Goal: Navigation & Orientation: Find specific page/section

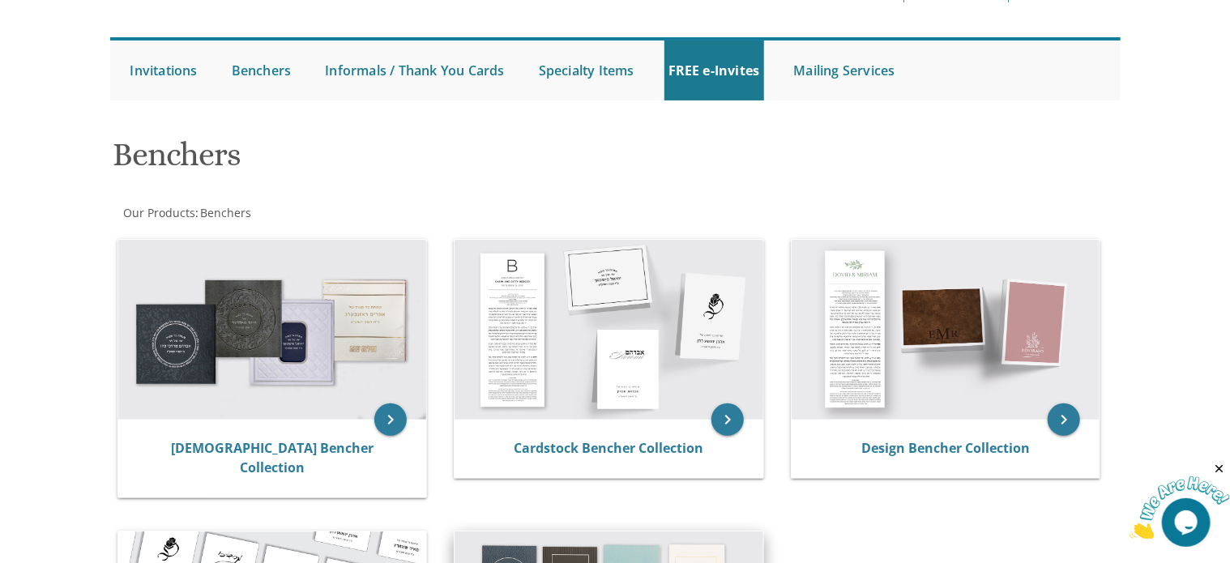
scroll to position [87, 0]
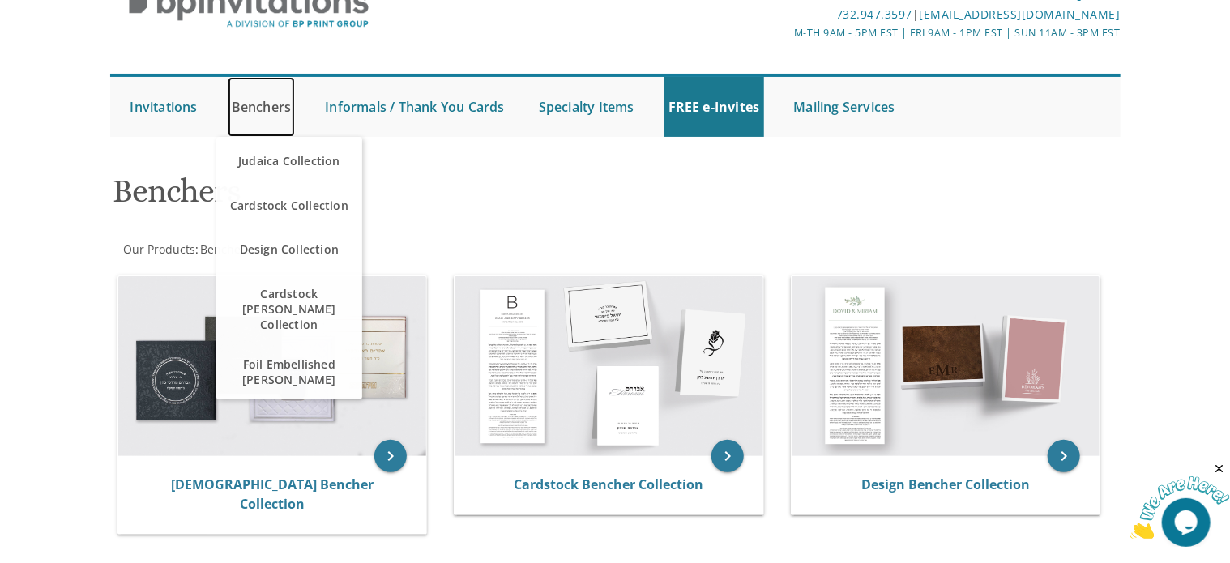
click at [267, 105] on link "Benchers" at bounding box center [262, 107] width 68 height 60
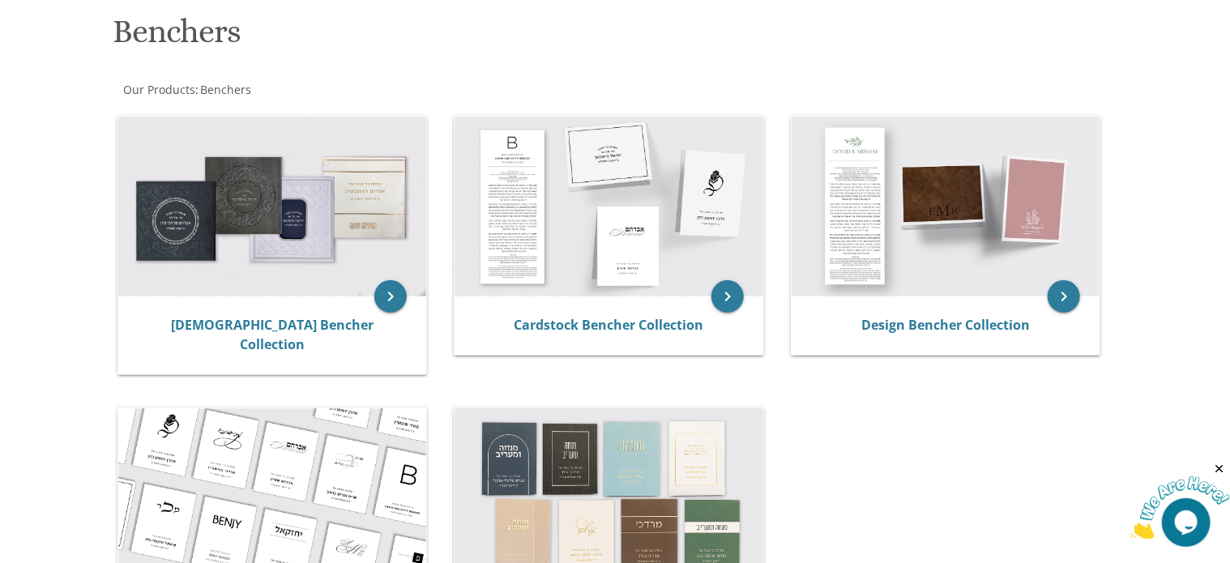
scroll to position [87, 0]
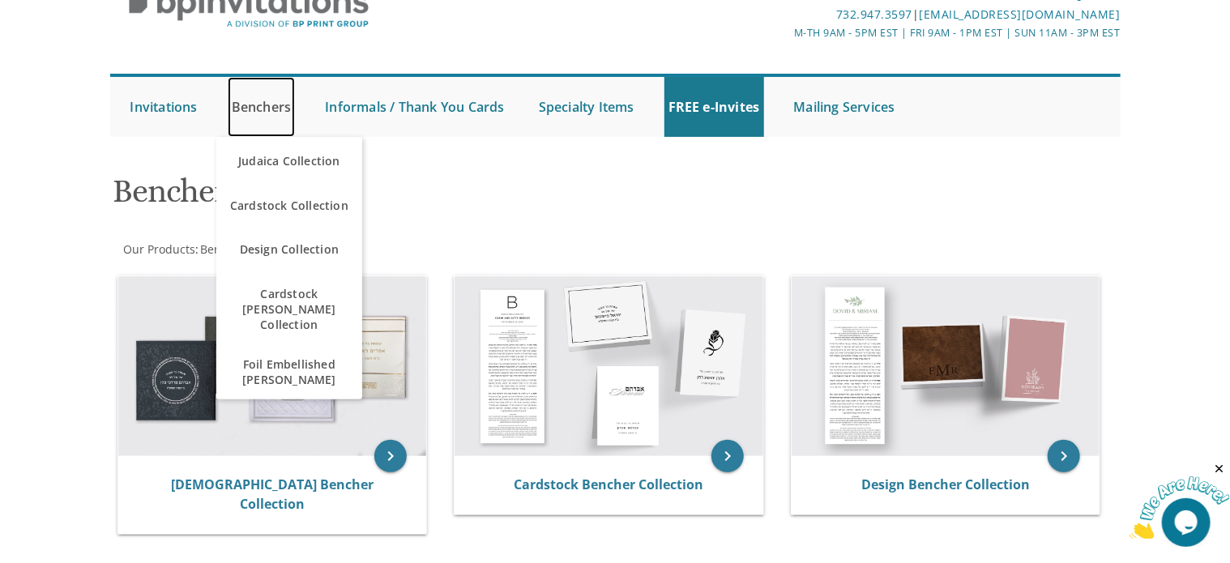
click at [269, 103] on link "Benchers" at bounding box center [262, 107] width 68 height 60
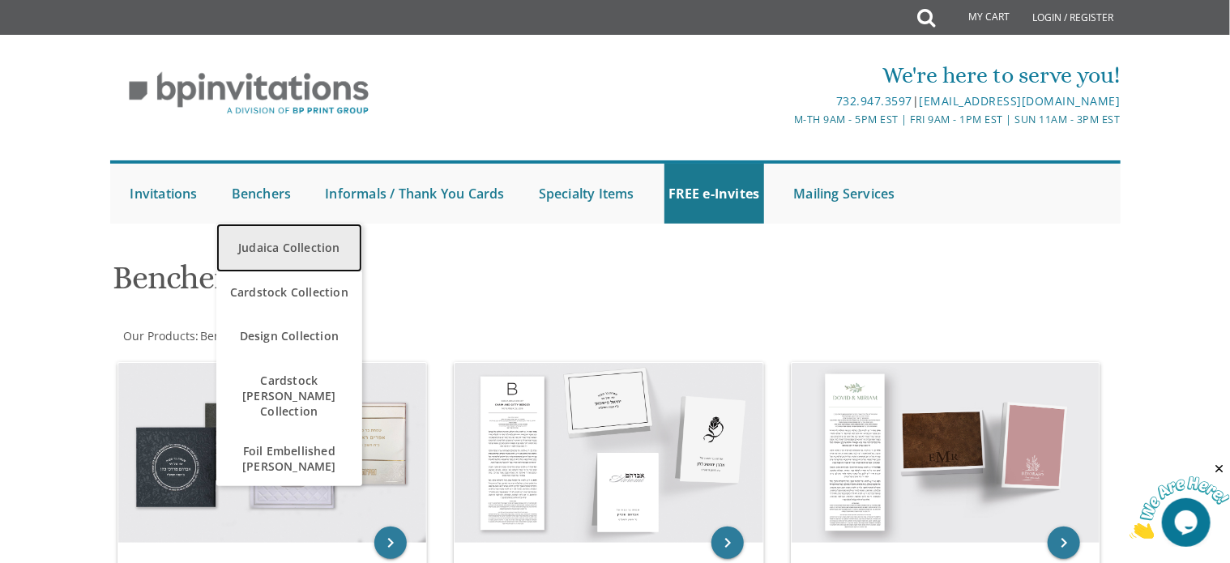
click at [292, 246] on link "Judaica Collection" at bounding box center [289, 248] width 146 height 49
click at [292, 252] on link "Judaica Collection" at bounding box center [289, 248] width 146 height 49
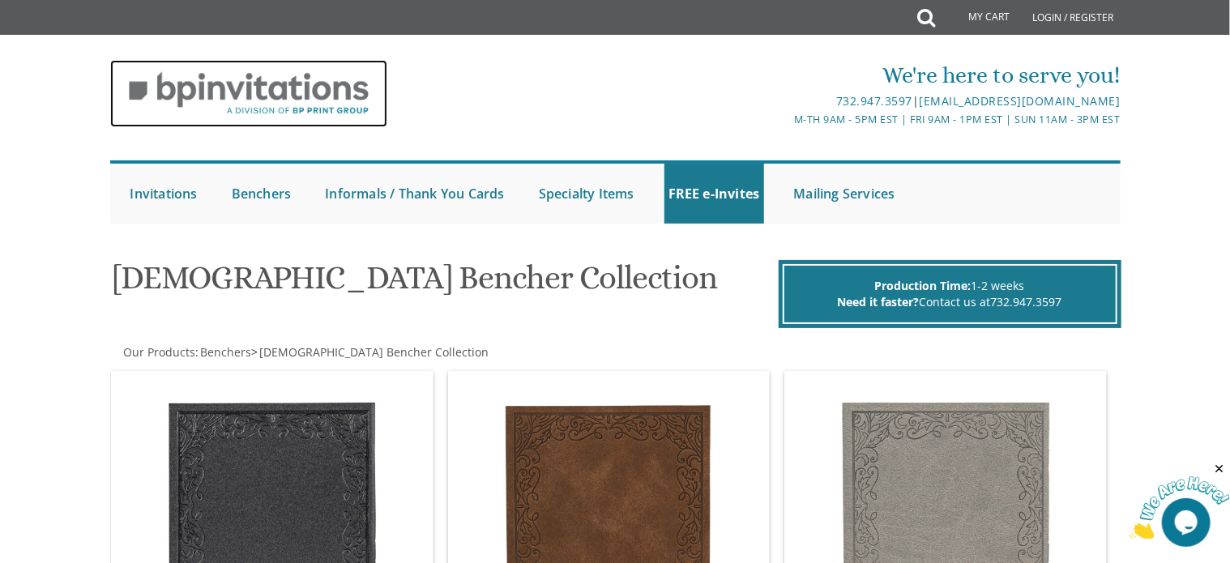
click at [282, 89] on img at bounding box center [249, 93] width 278 height 67
